Goal: Transaction & Acquisition: Subscribe to service/newsletter

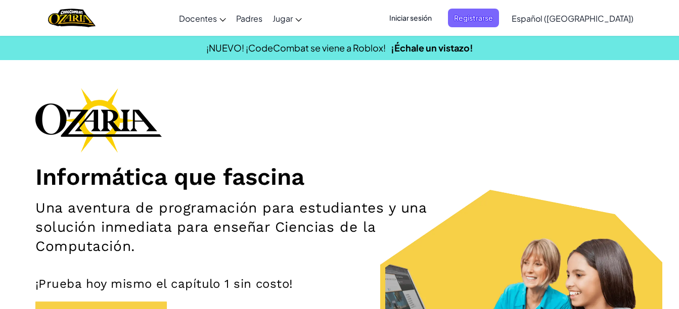
click at [431, 20] on span "Iniciar sesión" at bounding box center [410, 18] width 55 height 19
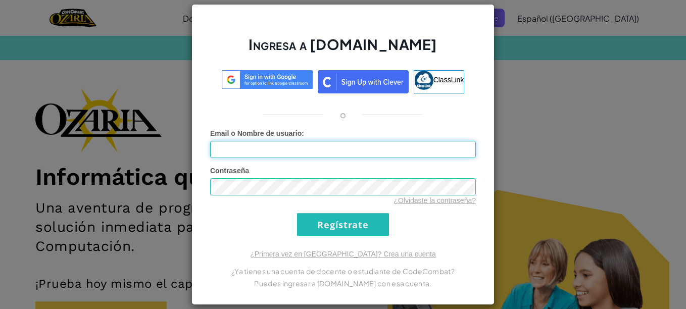
type input "[EMAIL_ADDRESS][DOMAIN_NAME]"
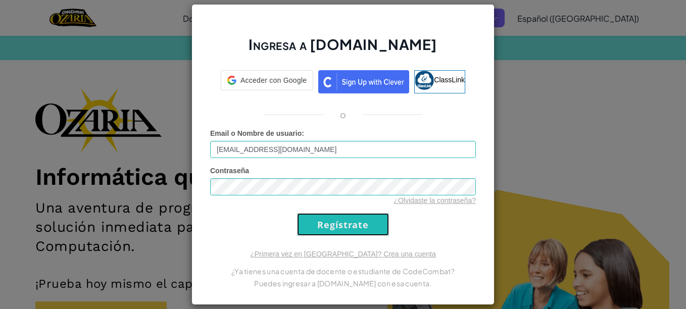
click at [325, 217] on input "Regístrate" at bounding box center [343, 224] width 92 height 23
click at [351, 228] on input "Regístrate" at bounding box center [343, 224] width 92 height 23
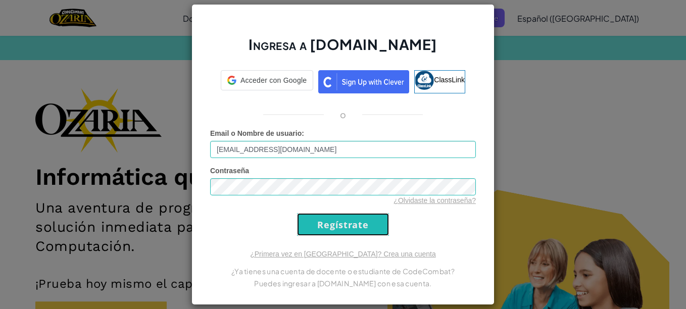
drag, startPoint x: 351, startPoint y: 228, endPoint x: 527, endPoint y: 145, distance: 195.0
click at [527, 145] on div at bounding box center [577, 93] width 198 height 167
